Goal: Navigation & Orientation: Find specific page/section

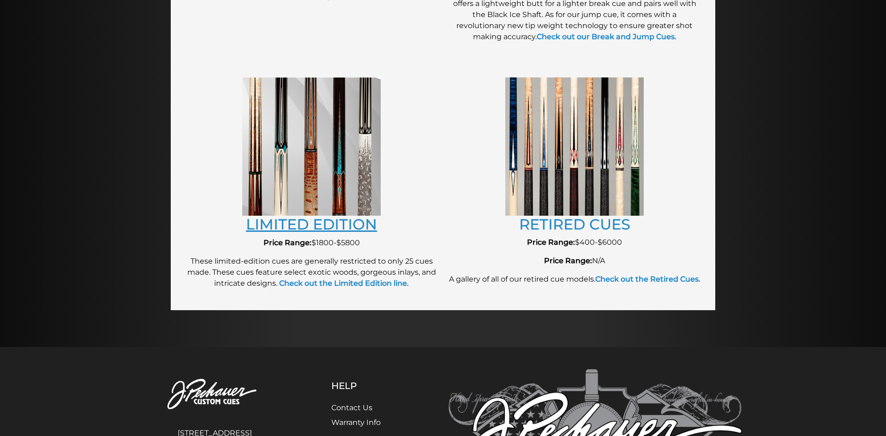
scroll to position [923, 0]
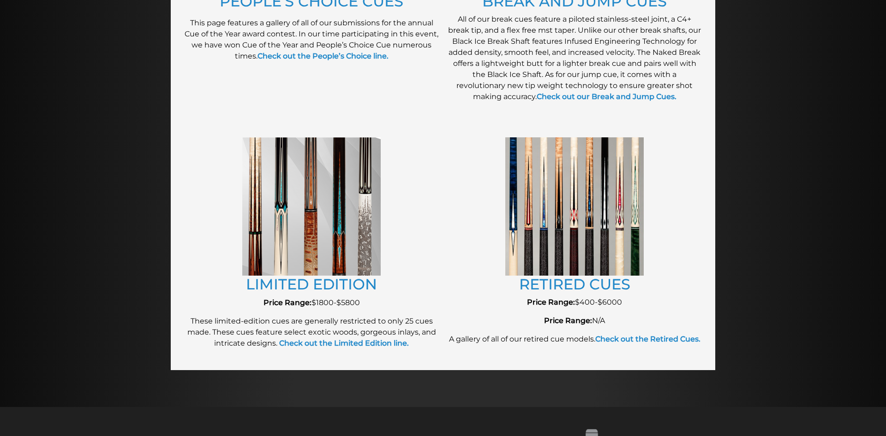
click at [678, 272] on figure at bounding box center [574, 206] width 254 height 138
click at [539, 207] on img at bounding box center [574, 206] width 138 height 138
click at [556, 213] on img at bounding box center [574, 206] width 138 height 138
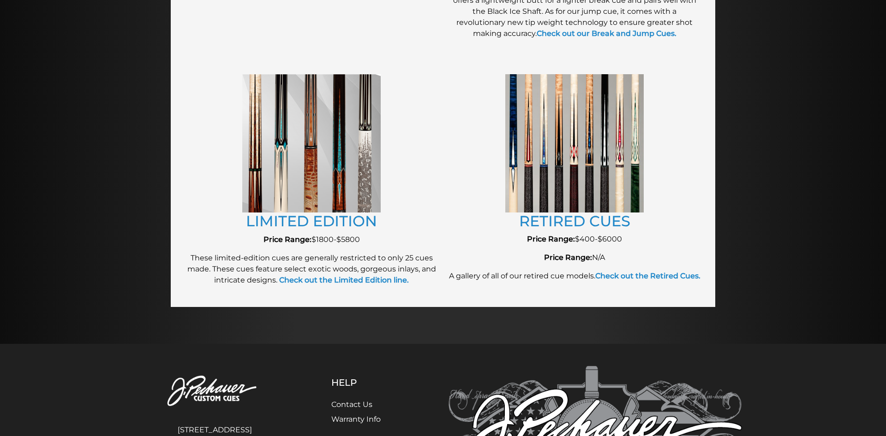
scroll to position [970, 0]
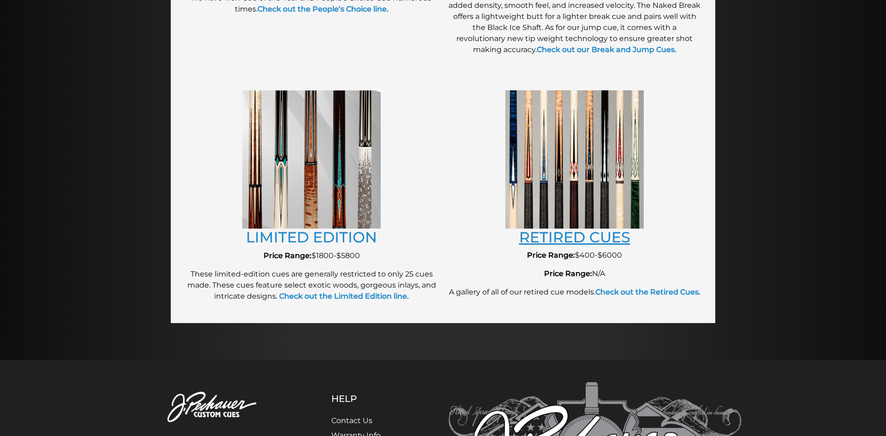
click at [579, 235] on link "RETIRED CUES" at bounding box center [574, 237] width 111 height 18
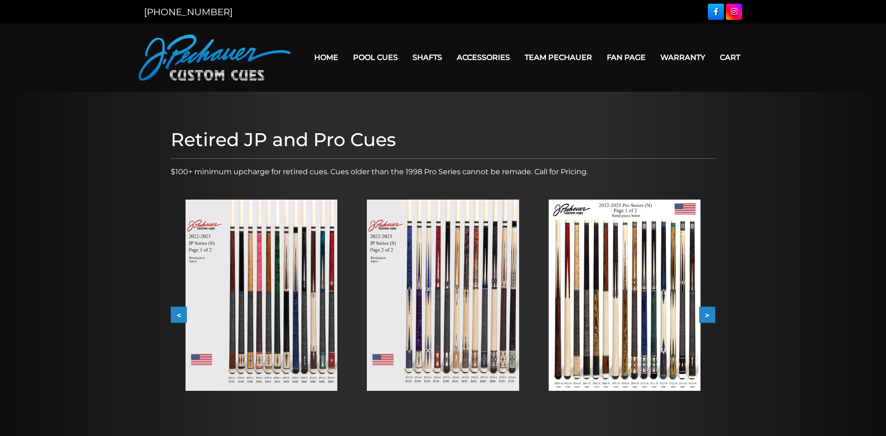
click at [322, 280] on img at bounding box center [261, 295] width 152 height 191
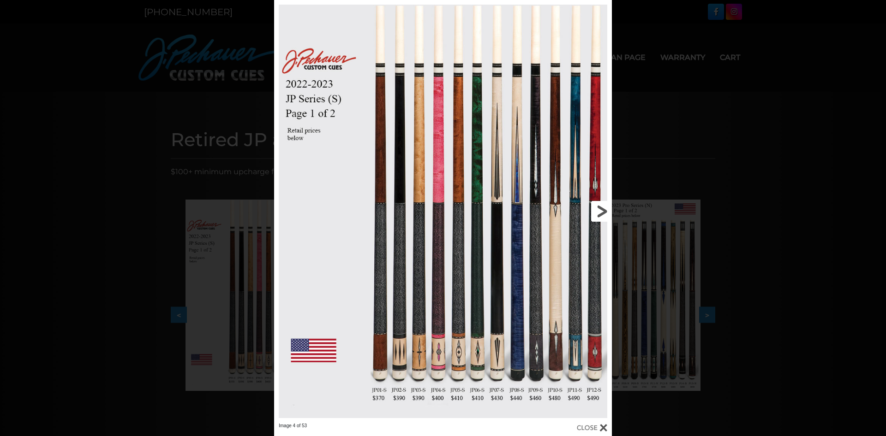
click at [574, 233] on link at bounding box center [536, 211] width 152 height 423
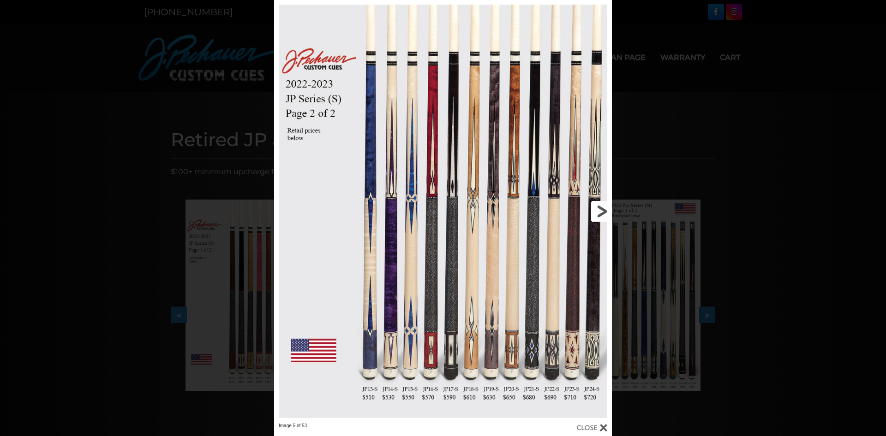
click at [600, 214] on link at bounding box center [536, 211] width 152 height 423
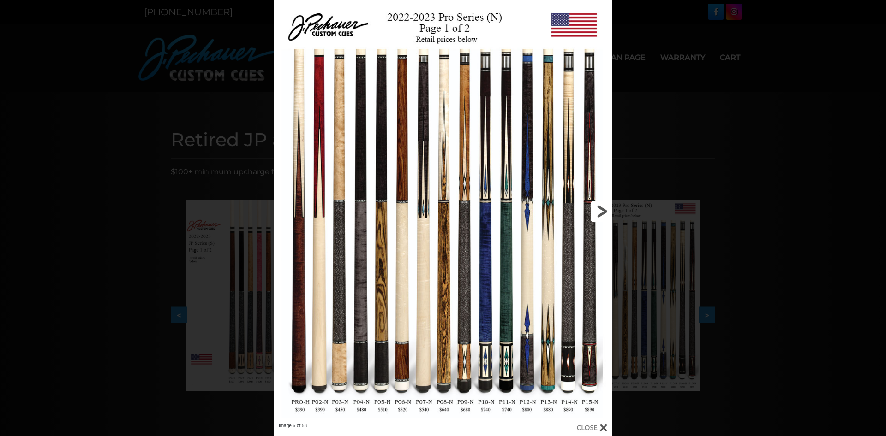
click at [488, 319] on link at bounding box center [536, 211] width 152 height 423
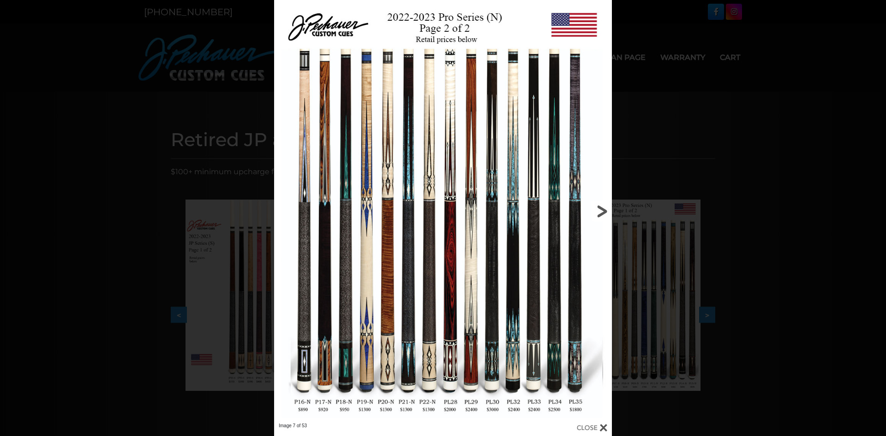
click at [603, 214] on link at bounding box center [536, 211] width 152 height 423
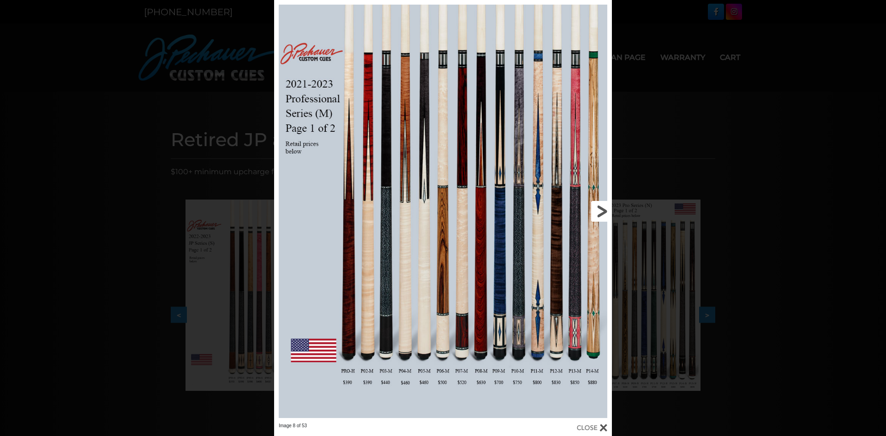
click at [576, 235] on link at bounding box center [536, 211] width 152 height 423
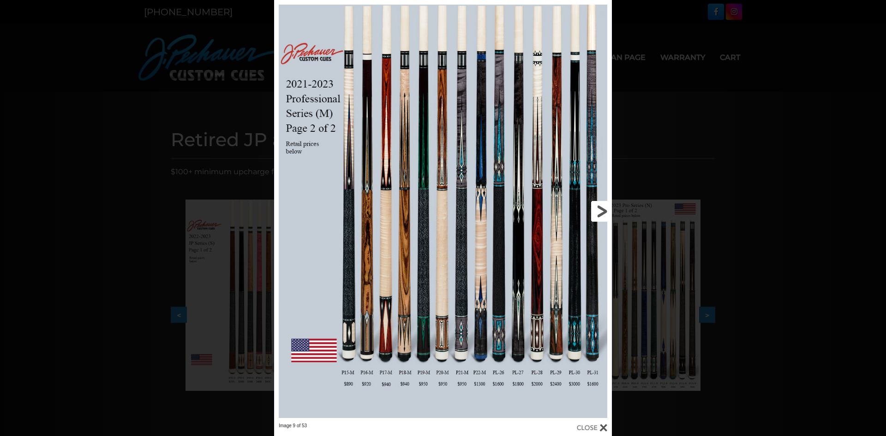
click at [600, 209] on link at bounding box center [536, 211] width 152 height 423
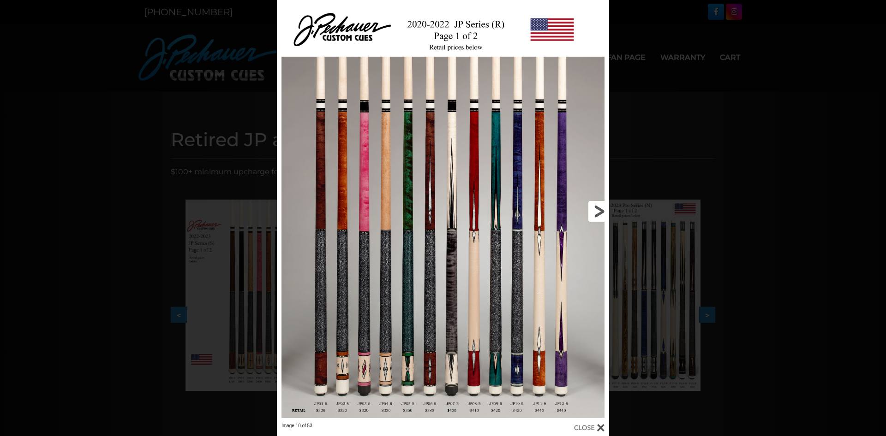
click at [598, 210] on link at bounding box center [533, 211] width 149 height 423
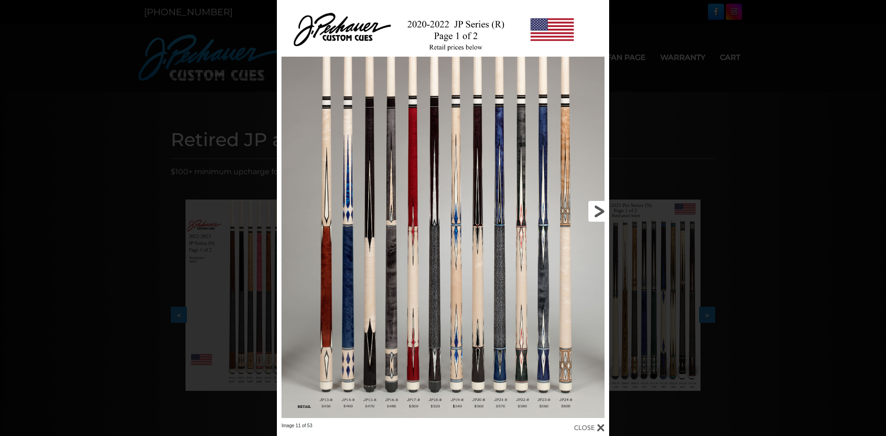
click at [594, 211] on link at bounding box center [533, 211] width 149 height 423
